Goal: Check status: Check status

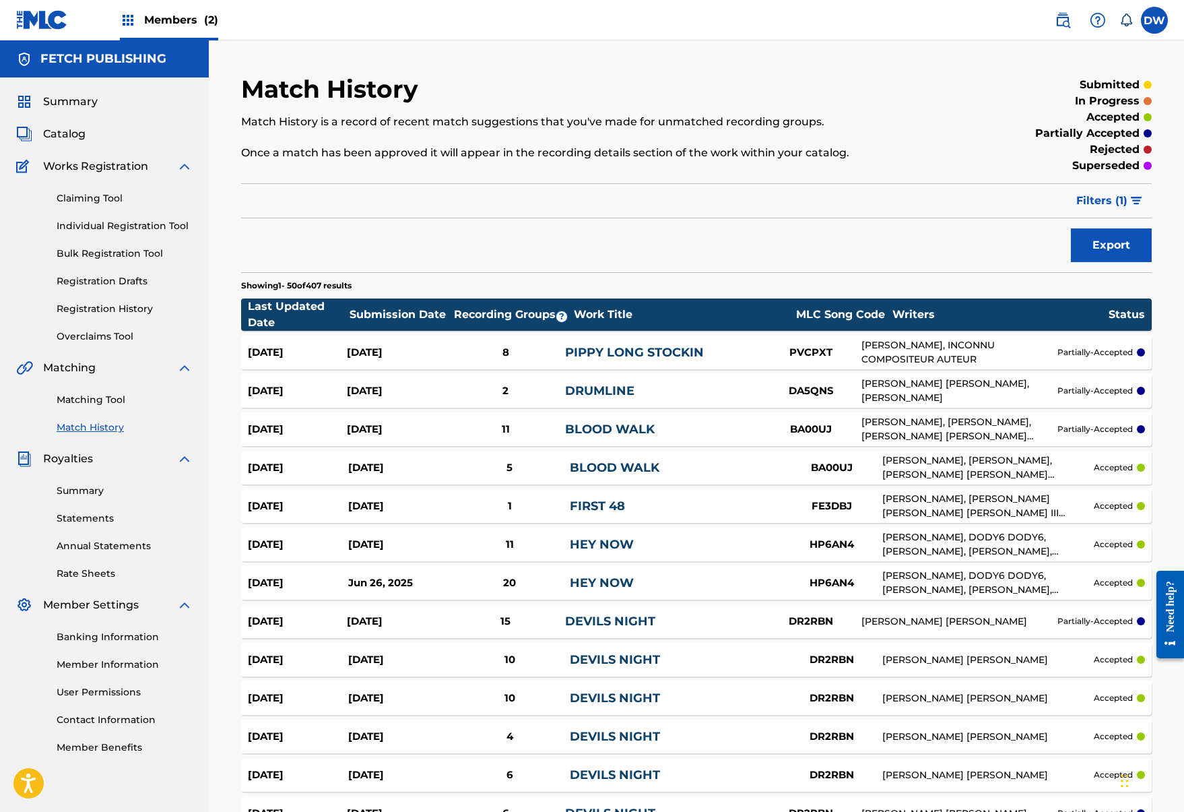
click at [98, 425] on link "Match History" at bounding box center [125, 427] width 136 height 14
click at [1117, 200] on span "Filters ( 1 )" at bounding box center [1102, 201] width 51 height 16
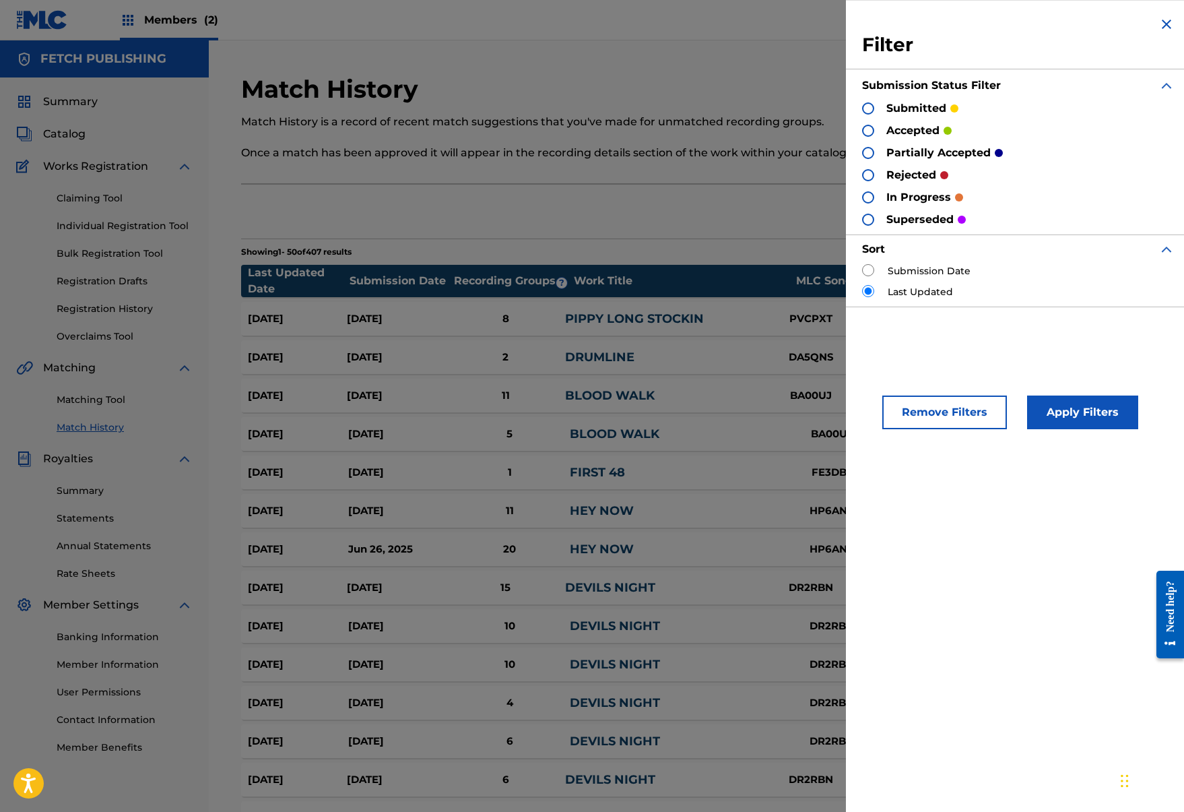
click at [868, 272] on input "radio" at bounding box center [868, 270] width 12 height 12
radio input "true"
click at [1109, 418] on button "Apply Filters" at bounding box center [1082, 412] width 111 height 34
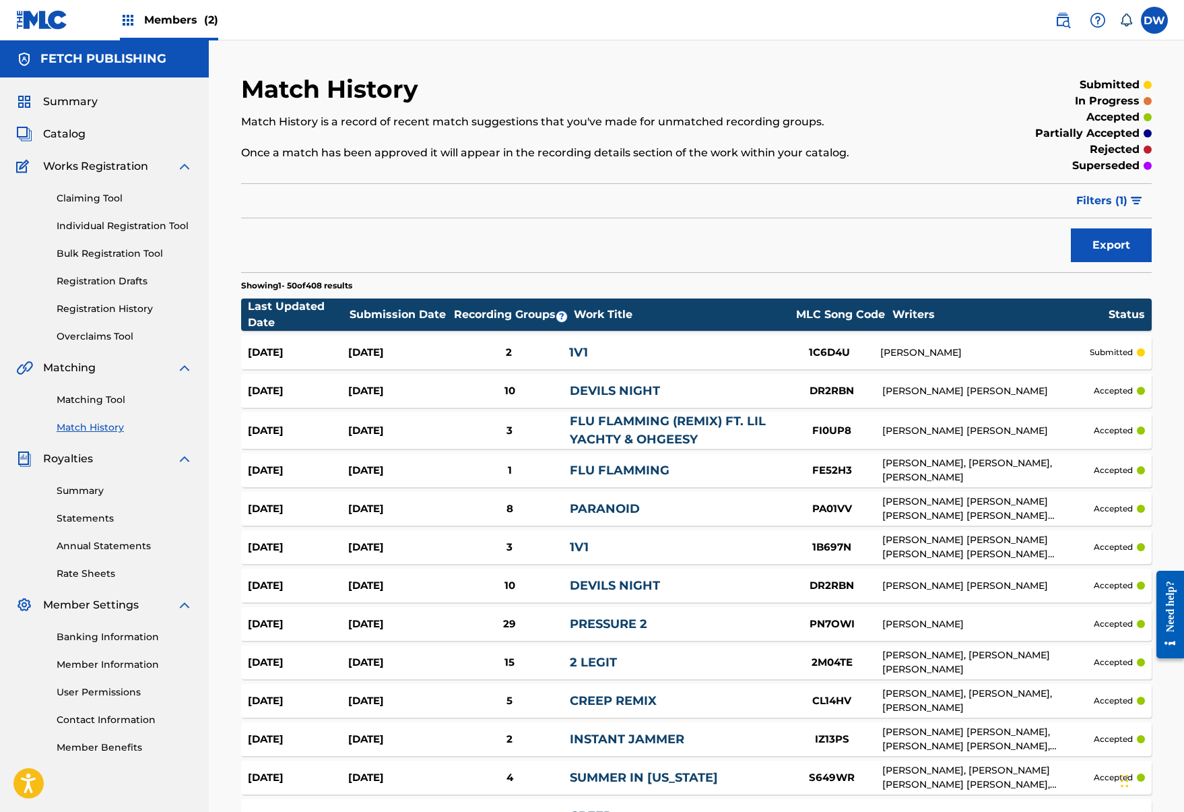
click at [783, 352] on div "1C6D4U" at bounding box center [829, 352] width 101 height 15
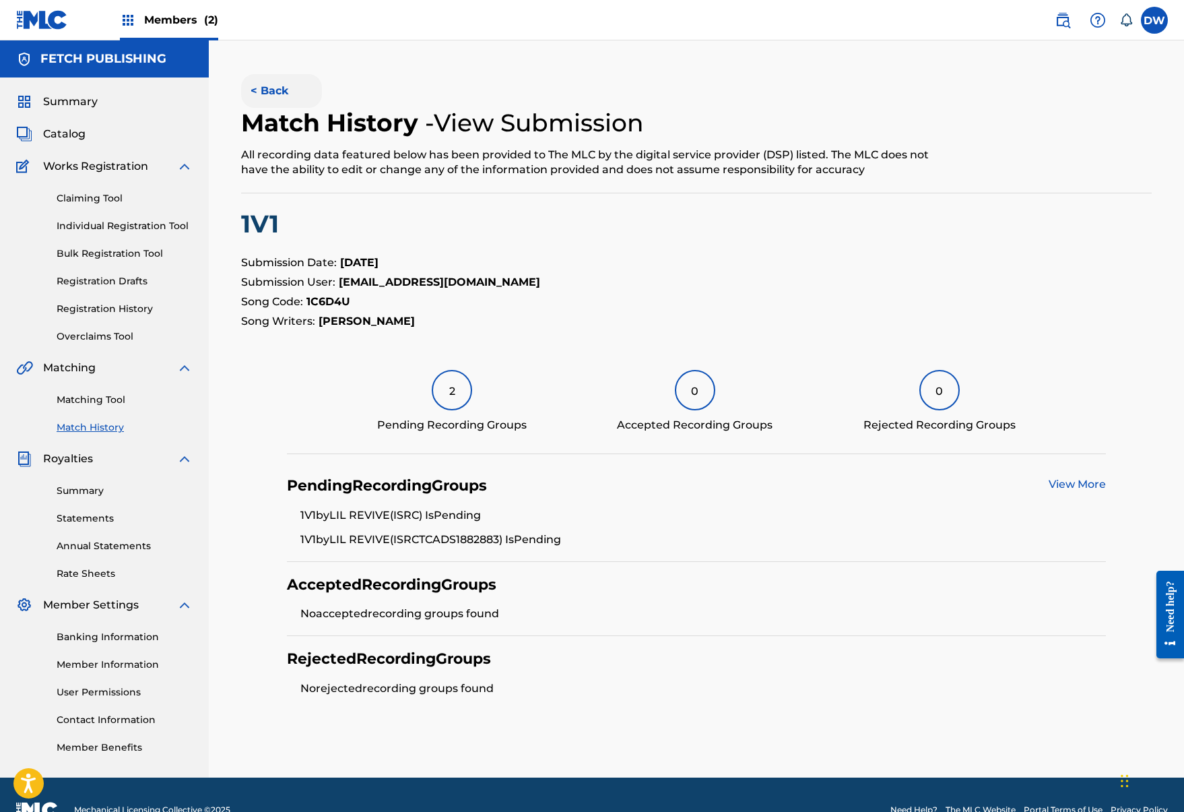
click at [270, 80] on button "< Back" at bounding box center [281, 91] width 81 height 34
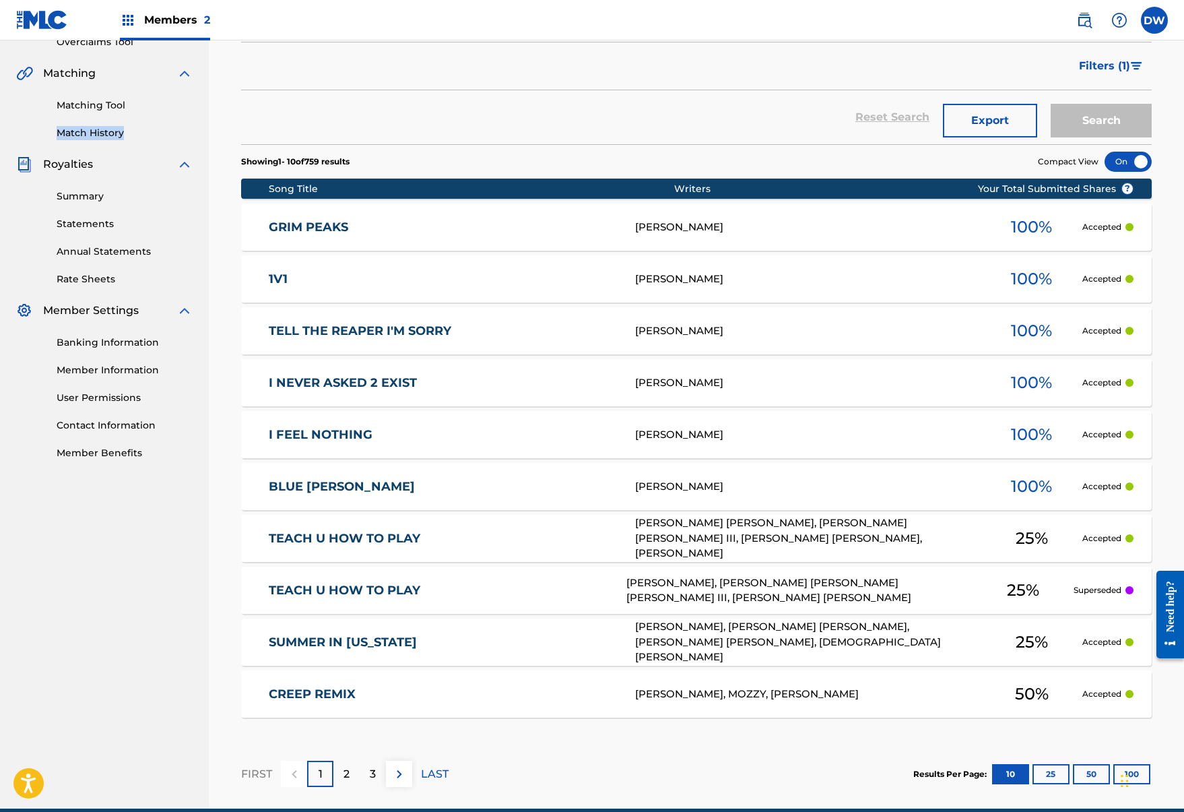
scroll to position [305, 0]
